Goal: Communication & Community: Answer question/provide support

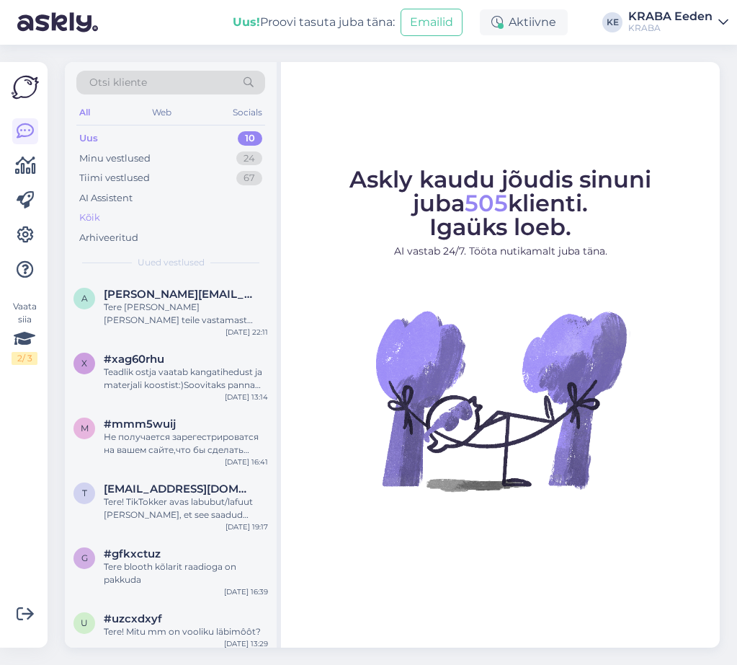
click at [117, 216] on div "Kõik" at bounding box center [170, 218] width 189 height 20
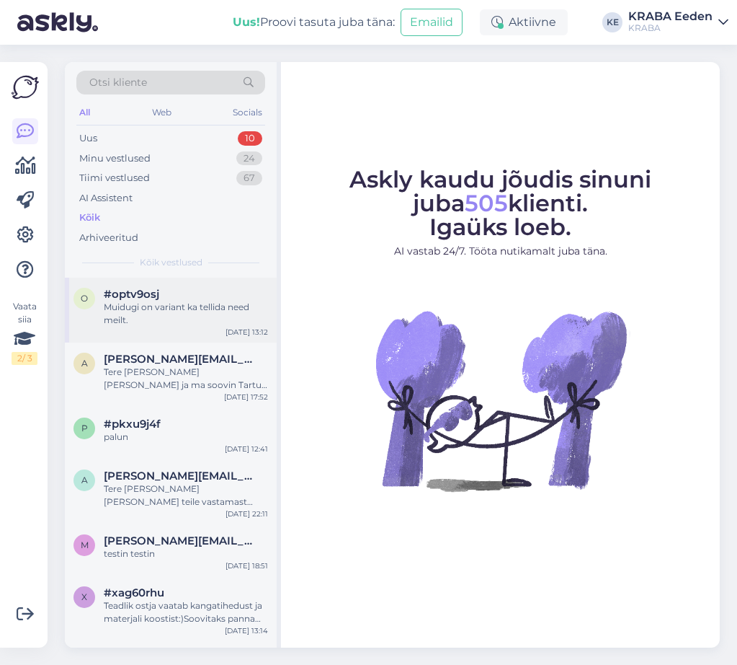
click at [177, 337] on div "o #optv9osj Muidugi on variant ka tellida need meilt. [DATE] 13:12" at bounding box center [171, 310] width 212 height 65
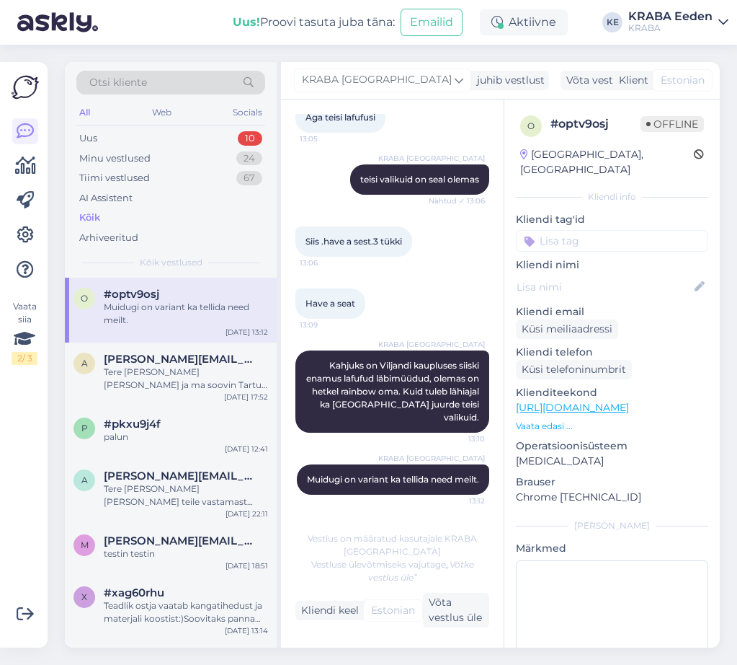
scroll to position [822, 0]
click at [196, 389] on div "Tere [PERSON_NAME] [PERSON_NAME] ja ma soovin Tartu Sepa Turu kraba poodi öelda…" at bounding box center [186, 378] width 164 height 26
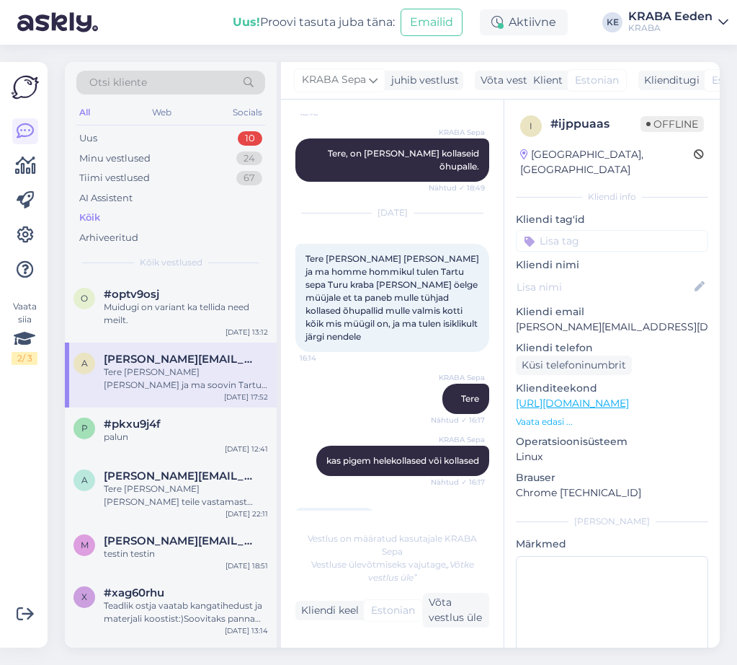
scroll to position [72, 0]
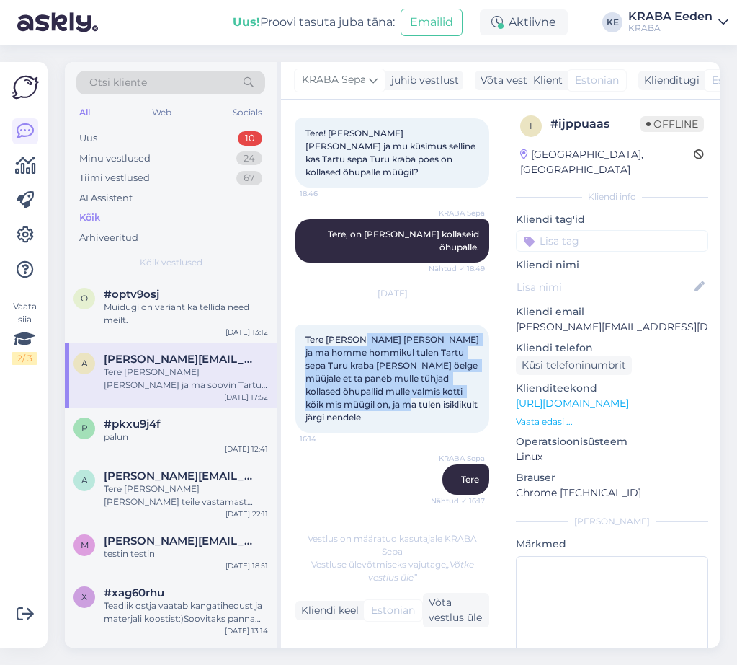
drag, startPoint x: 373, startPoint y: 314, endPoint x: 440, endPoint y: 384, distance: 96.4
click at [440, 384] on div "Tere [PERSON_NAME] [PERSON_NAME] ja ma homme hommikul tulen Tartu sepa Turu kra…" at bounding box center [393, 378] width 194 height 108
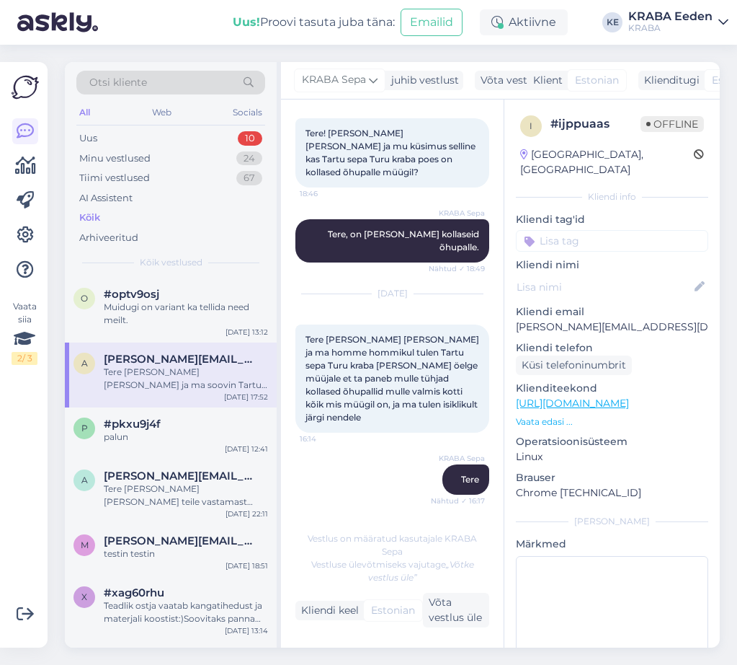
click at [413, 448] on div "KRABA Sepa Tere Nähtud ✓ 16:17" at bounding box center [393, 479] width 194 height 62
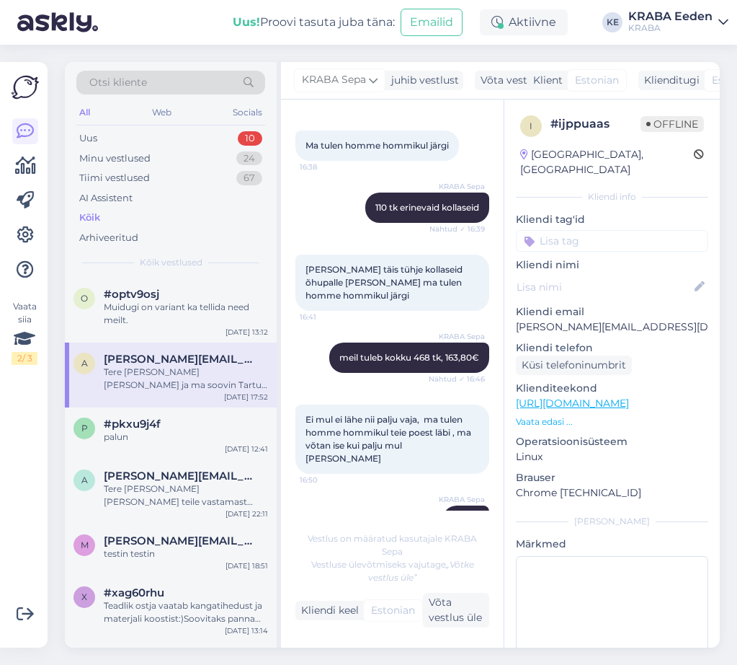
scroll to position [649, 0]
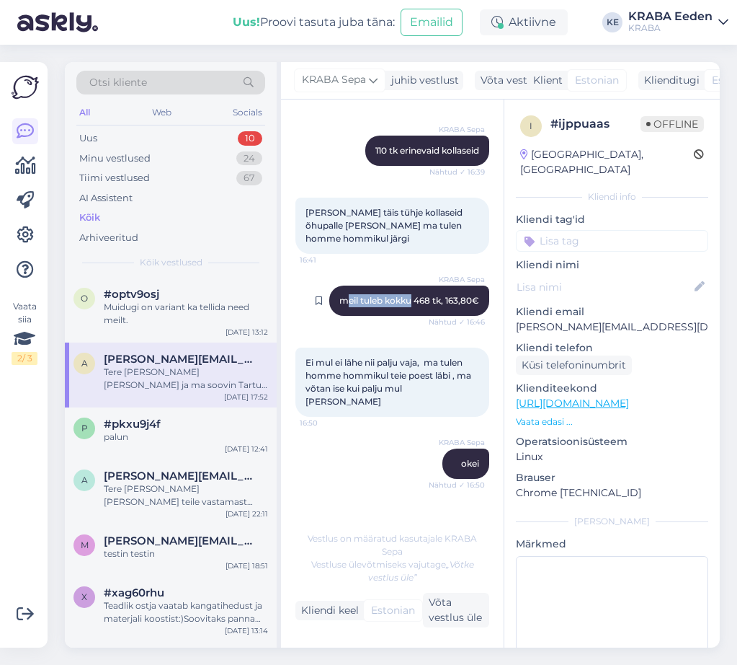
drag, startPoint x: 331, startPoint y: 275, endPoint x: 400, endPoint y: 271, distance: 69.3
click at [400, 295] on span "meil tuleb kokku 468 tk, 163,80€" at bounding box center [410, 300] width 140 height 11
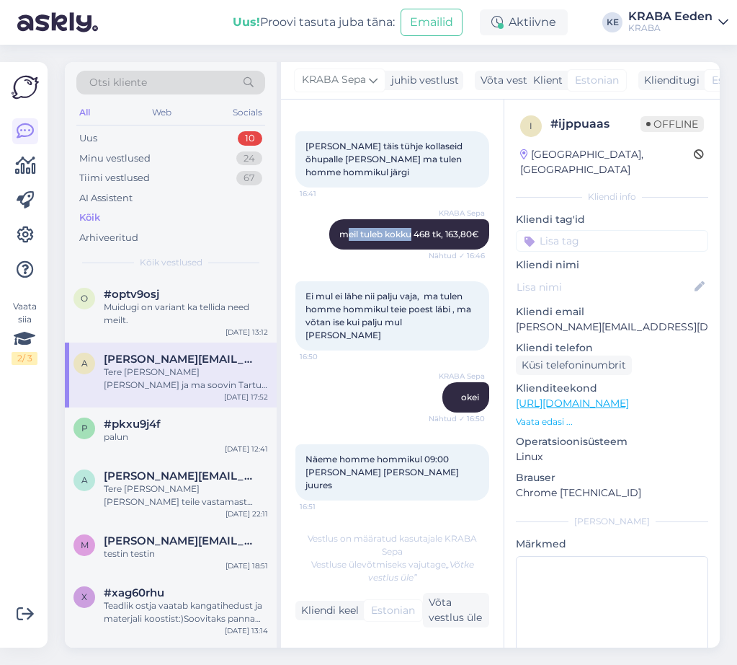
scroll to position [793, 0]
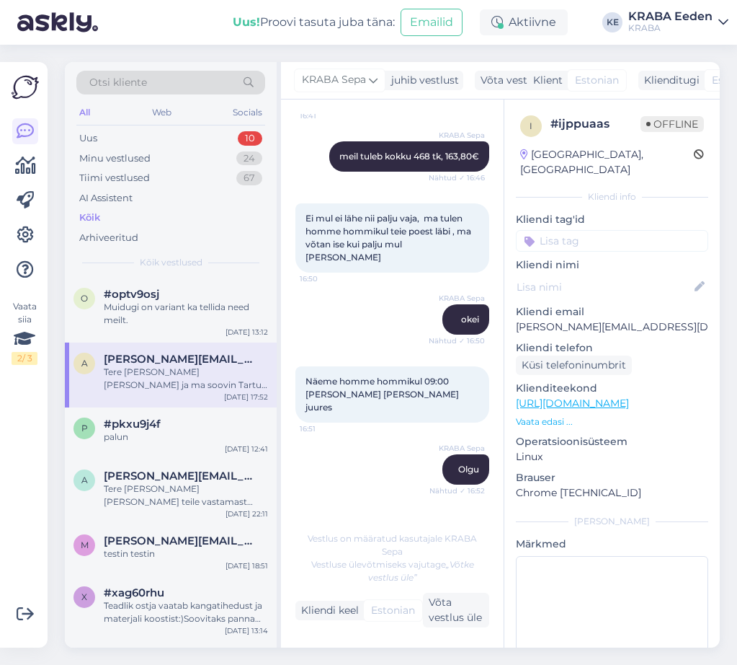
click at [421, 376] on span "Näeme homme hommikul 09:00 [PERSON_NAME] [PERSON_NAME] juures" at bounding box center [384, 394] width 156 height 37
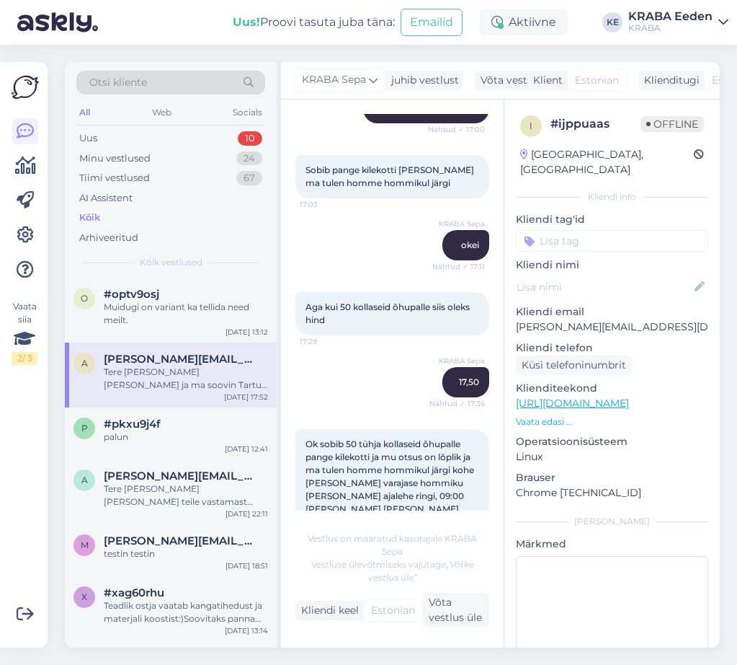
scroll to position [1514, 0]
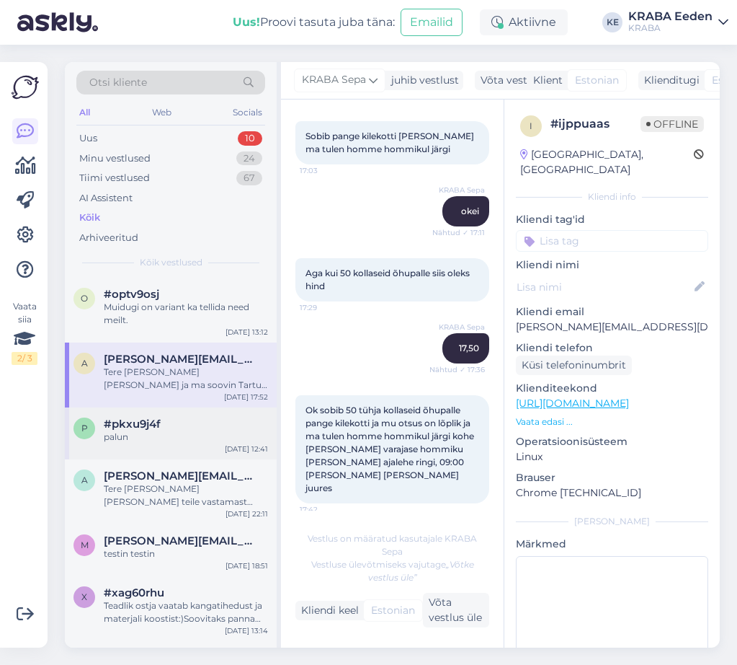
click at [162, 435] on div "palun" at bounding box center [186, 436] width 164 height 13
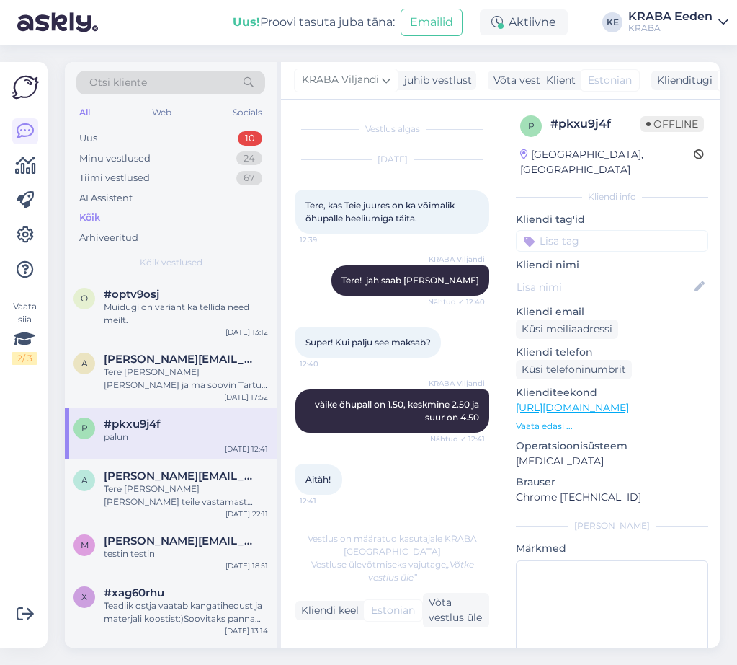
scroll to position [62, 0]
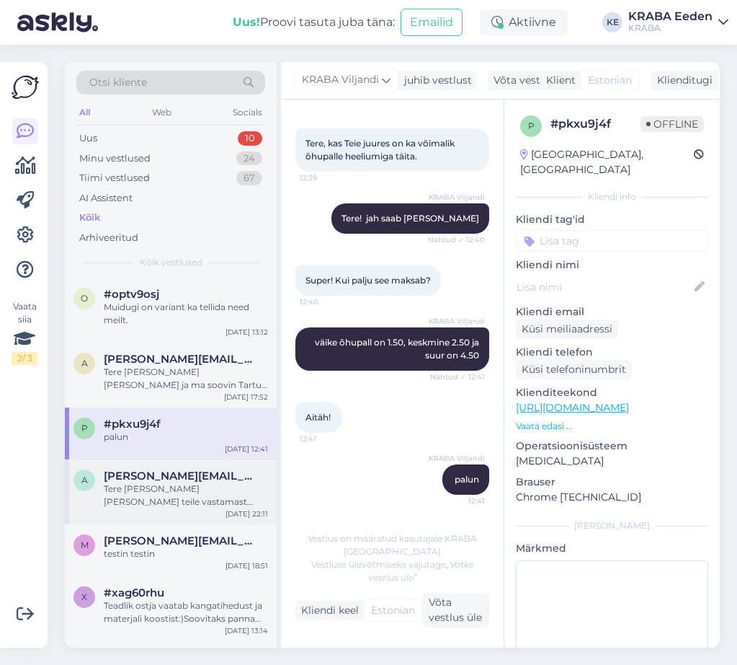
click at [187, 497] on div "Tere [PERSON_NAME] [PERSON_NAME] teile vastamast [GEOGRAPHIC_DATA] sepa turu no…" at bounding box center [186, 495] width 164 height 26
